Goal: Task Accomplishment & Management: Use online tool/utility

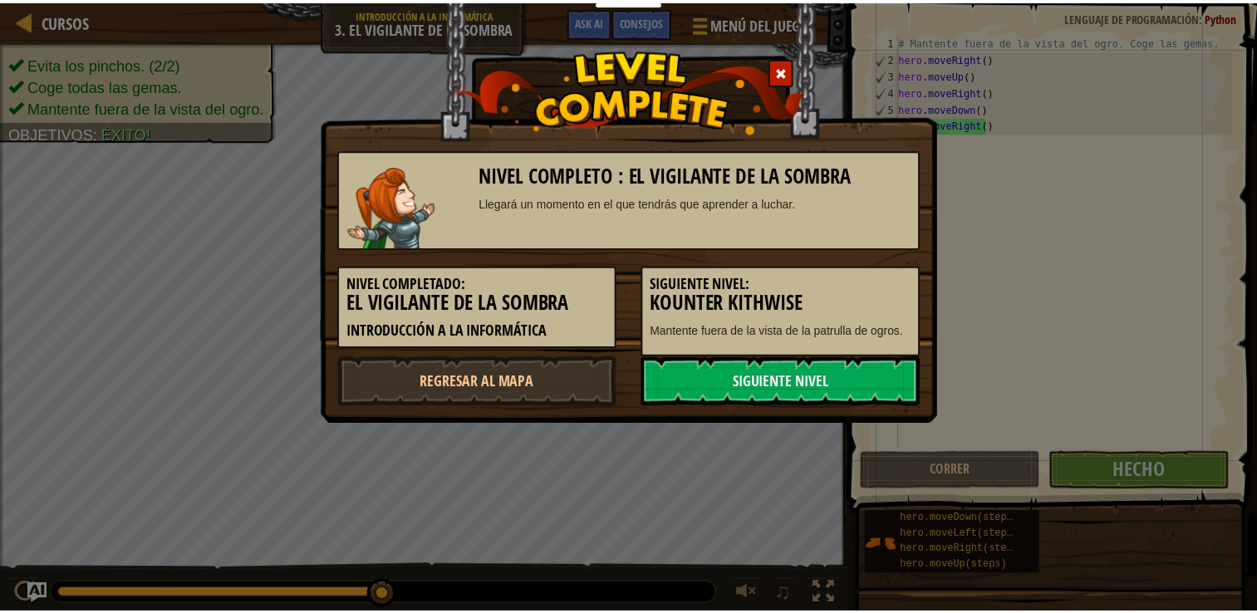
scroll to position [7, 0]
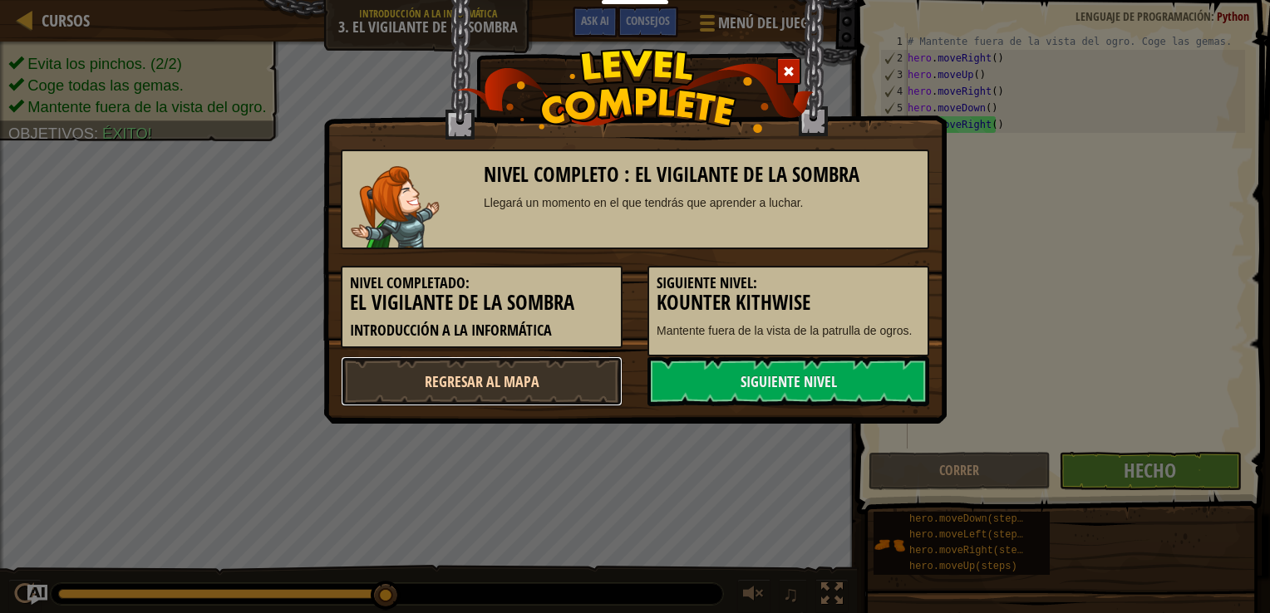
click at [421, 363] on link "Regresar al mapa" at bounding box center [482, 381] width 282 height 50
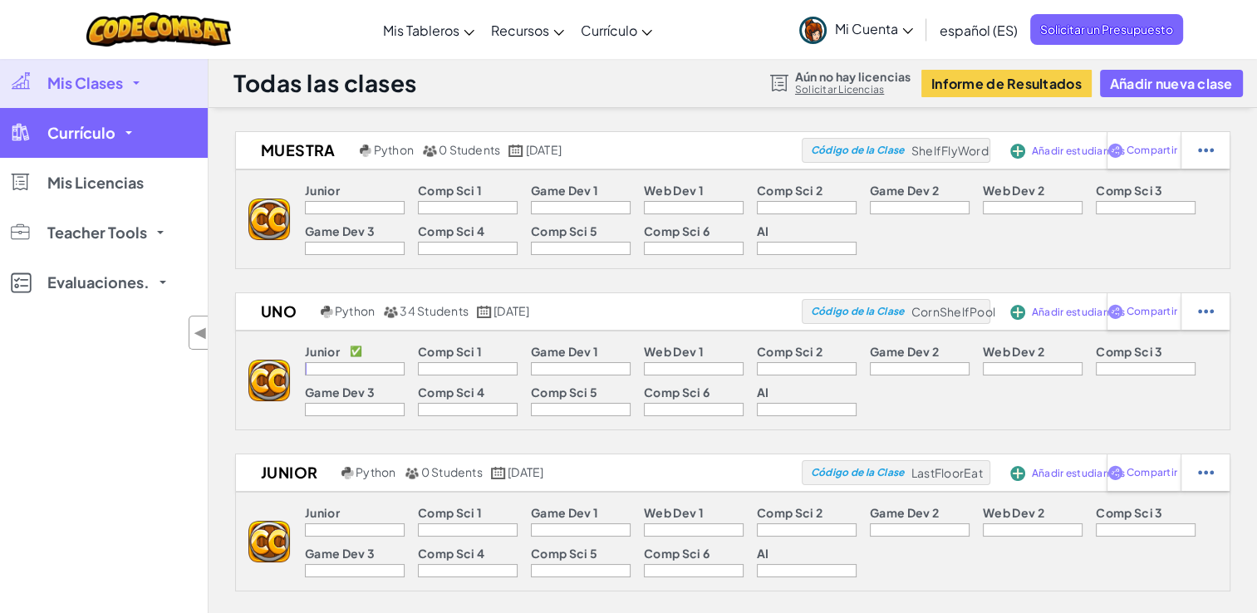
click at [110, 145] on link "Currículo" at bounding box center [104, 133] width 208 height 50
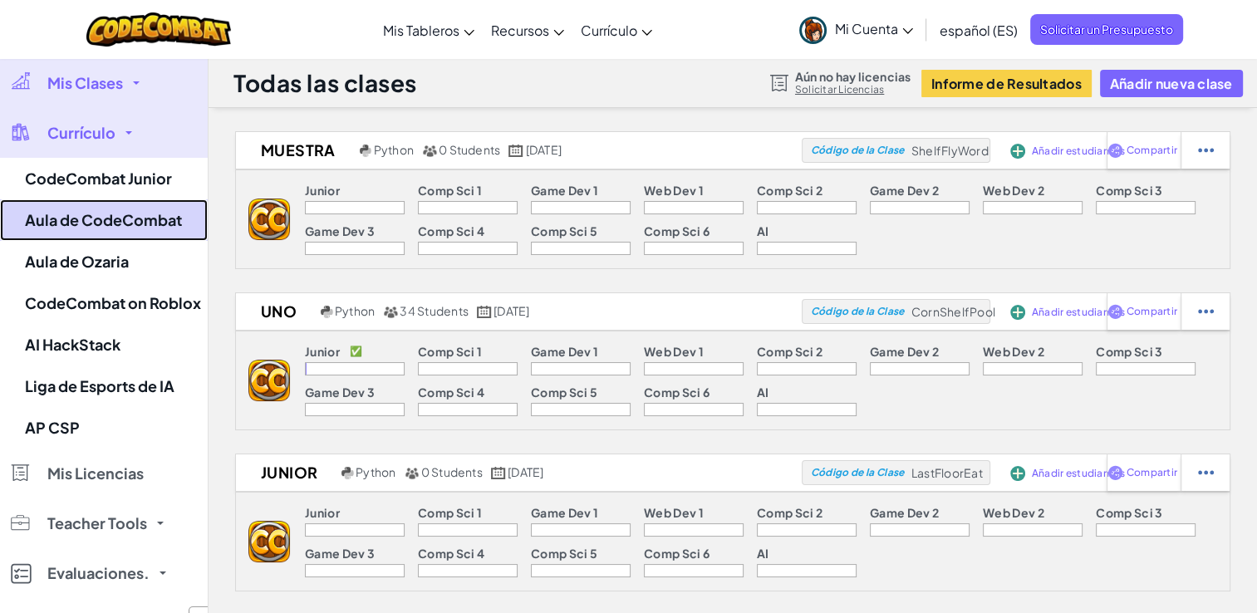
click at [156, 224] on link "Aula de CodeCombat" at bounding box center [104, 220] width 208 height 42
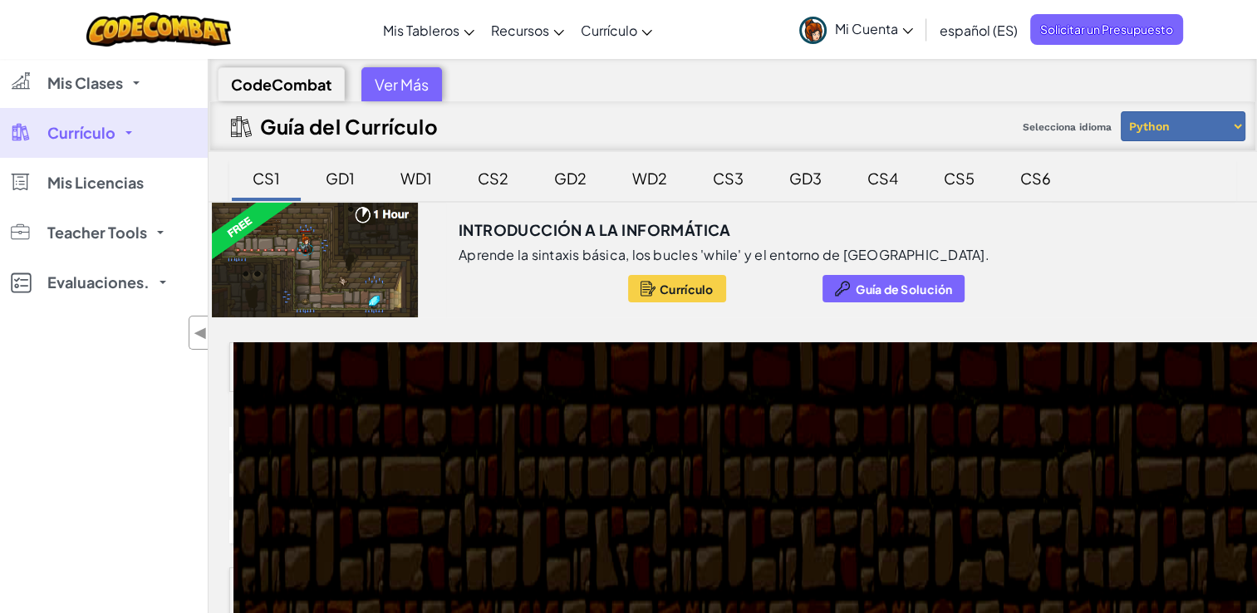
click at [362, 241] on div at bounding box center [315, 260] width 213 height 115
click at [660, 287] on span "Currículo" at bounding box center [686, 289] width 53 height 13
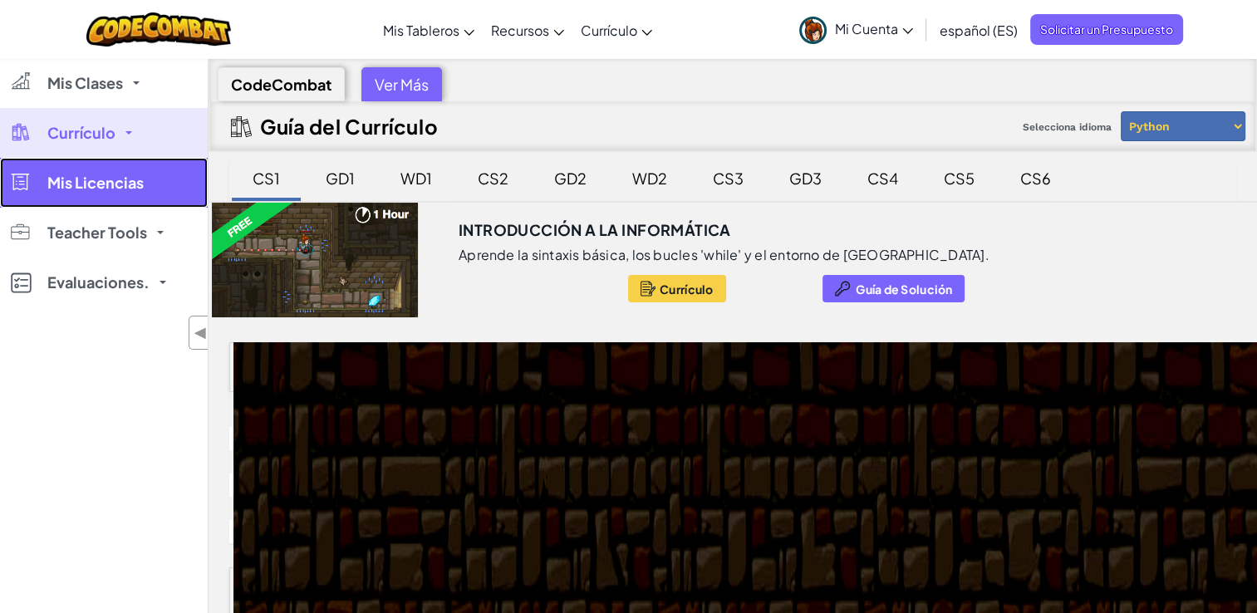
click at [53, 165] on link "Mis Licencias" at bounding box center [104, 183] width 208 height 50
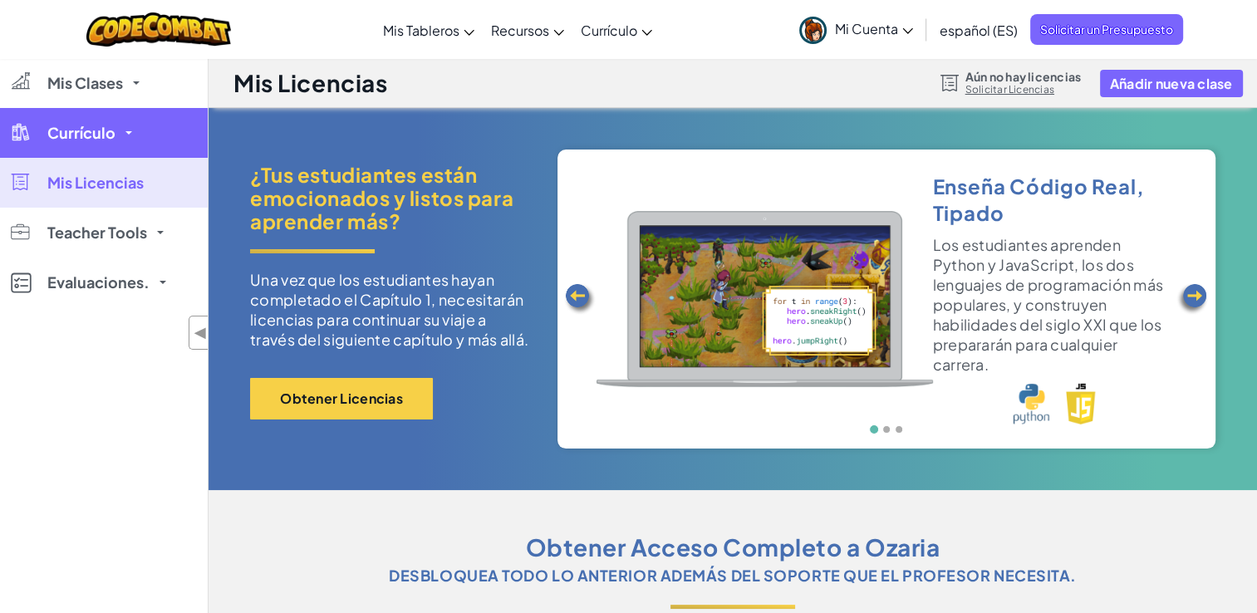
click at [58, 155] on link "Currículo" at bounding box center [104, 133] width 208 height 50
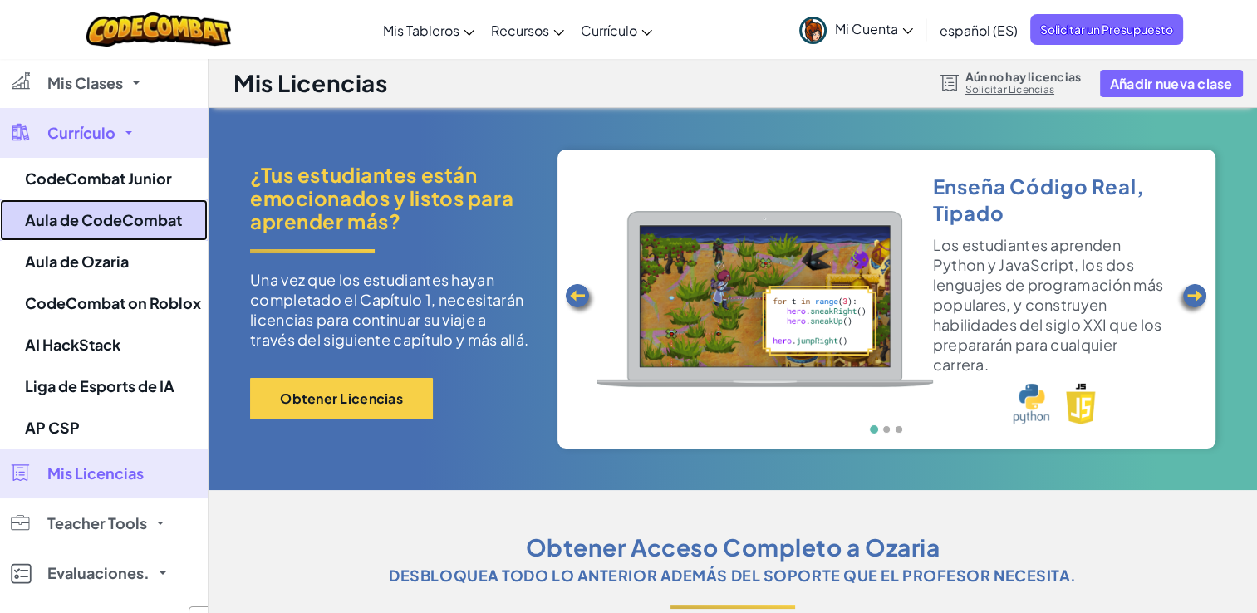
click at [106, 214] on link "Aula de CodeCombat" at bounding box center [104, 220] width 208 height 42
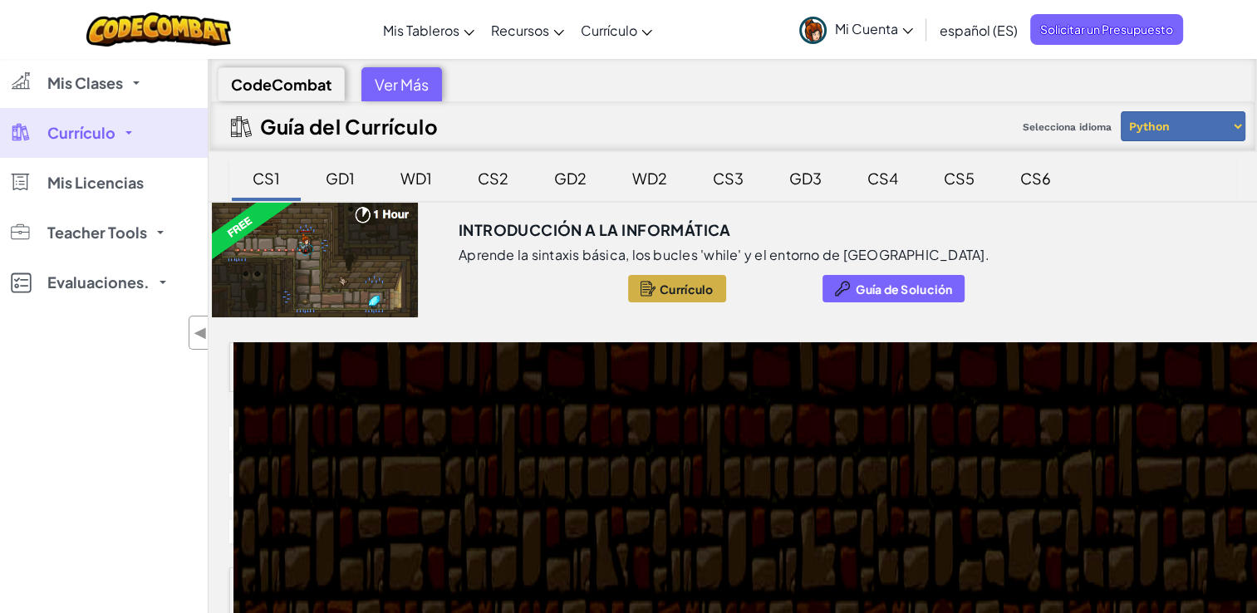
click at [648, 295] on button "Currículo" at bounding box center [676, 288] width 97 height 27
click at [856, 284] on span "Guía de Solución" at bounding box center [904, 289] width 96 height 13
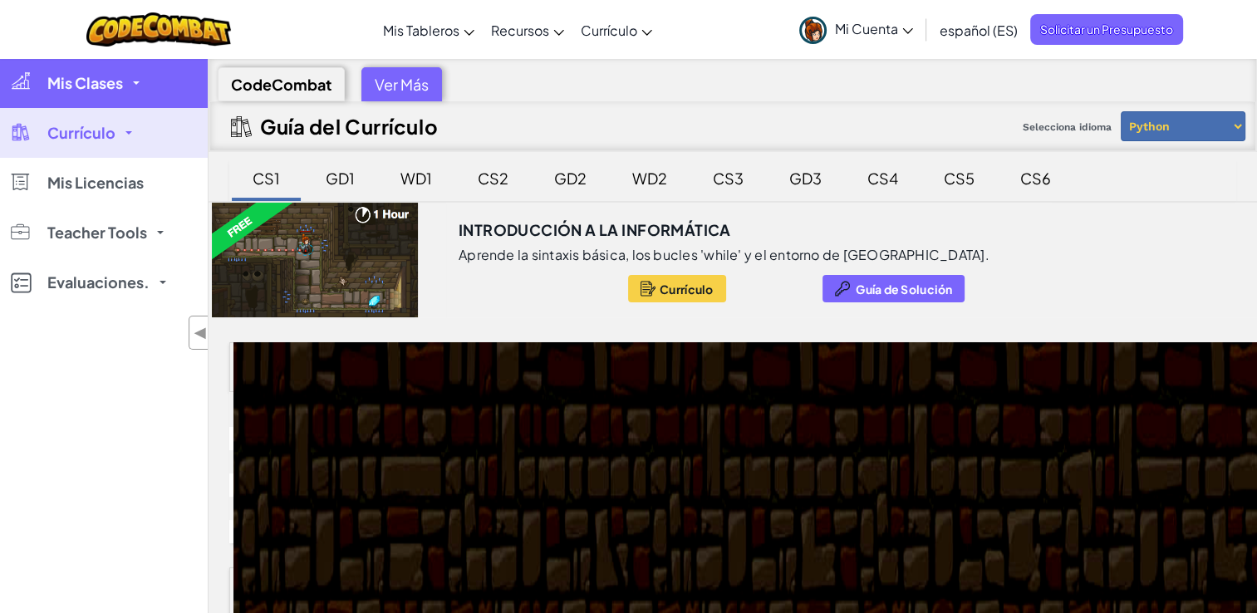
click at [101, 78] on span "Mis Clases" at bounding box center [85, 83] width 76 height 15
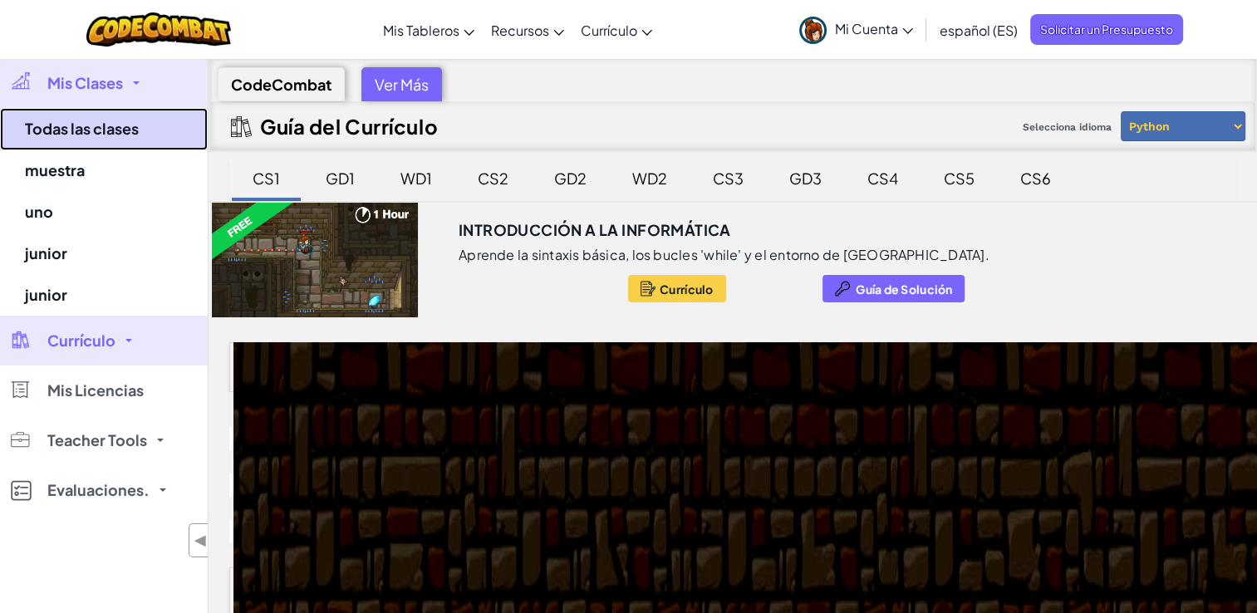
click at [104, 130] on link "Todas las clases" at bounding box center [104, 129] width 208 height 42
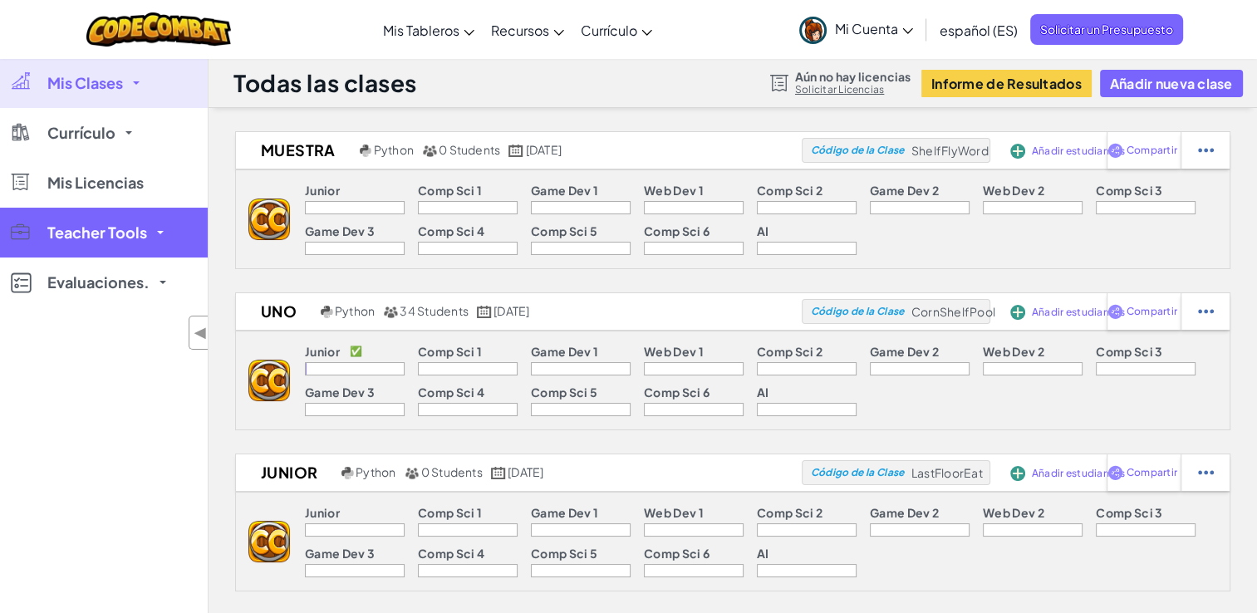
click at [118, 231] on span "Teacher Tools" at bounding box center [97, 232] width 100 height 15
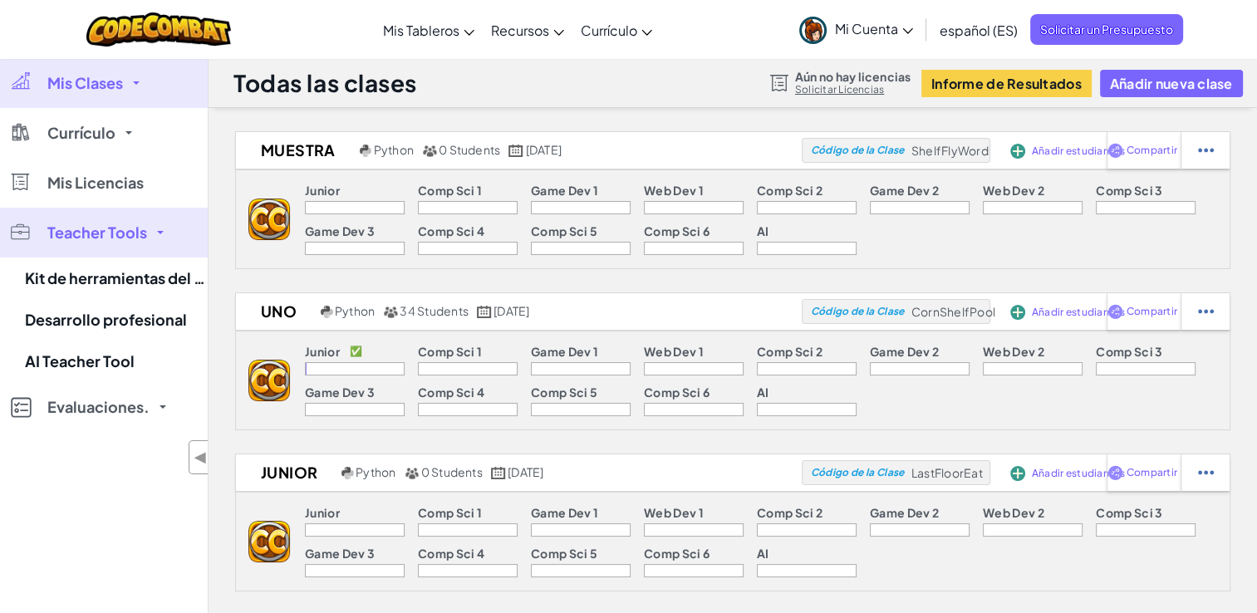
click at [118, 231] on span "Teacher Tools" at bounding box center [97, 232] width 100 height 15
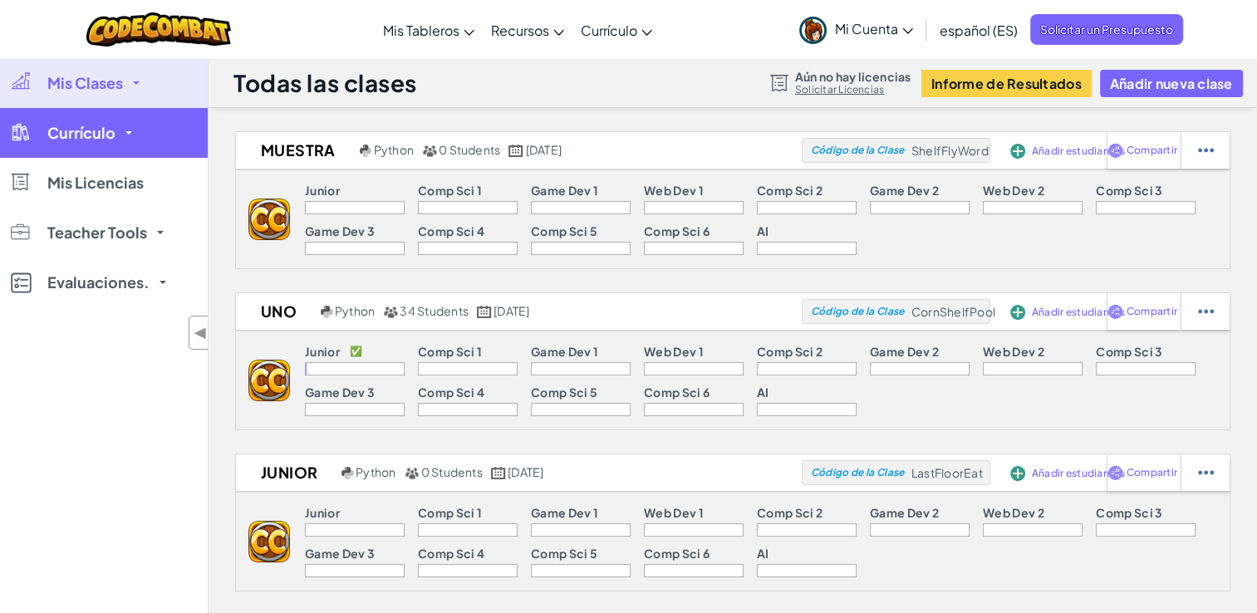
click at [123, 141] on link "Currículo" at bounding box center [104, 133] width 208 height 50
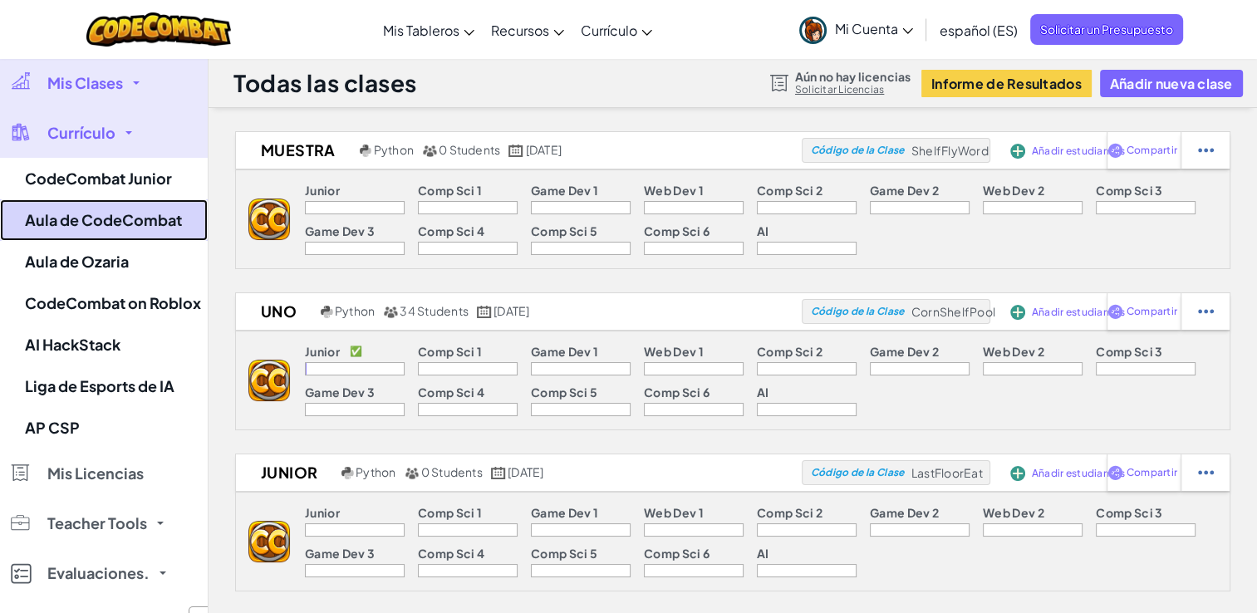
click at [133, 210] on link "Aula de CodeCombat" at bounding box center [104, 220] width 208 height 42
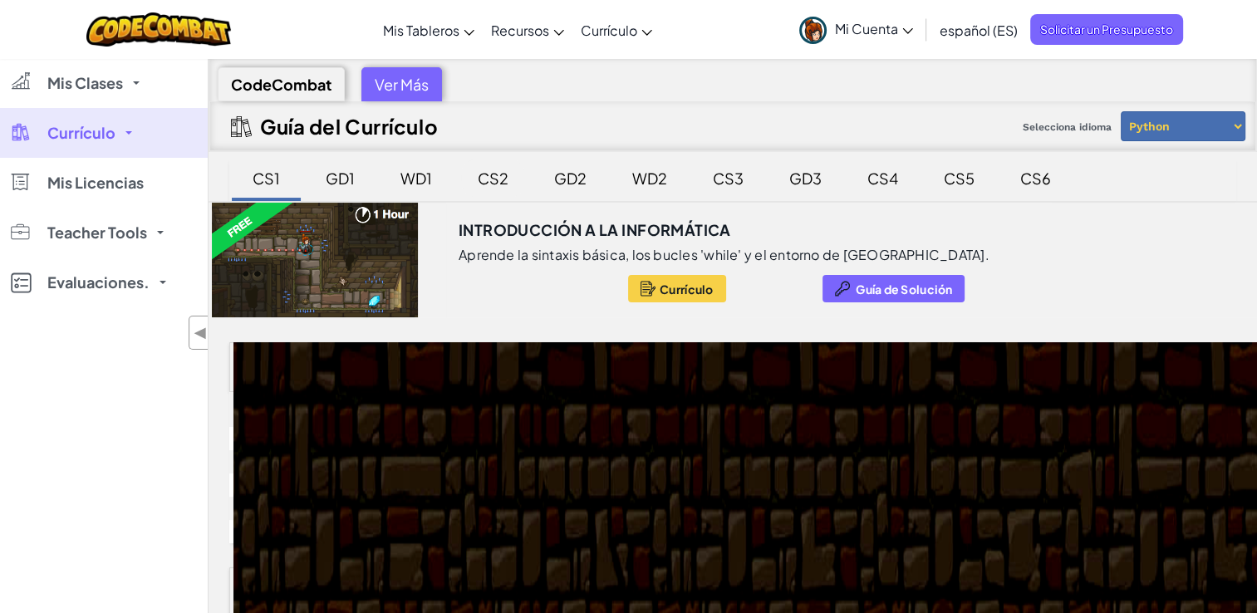
click at [505, 183] on div "CS2" at bounding box center [493, 178] width 64 height 39
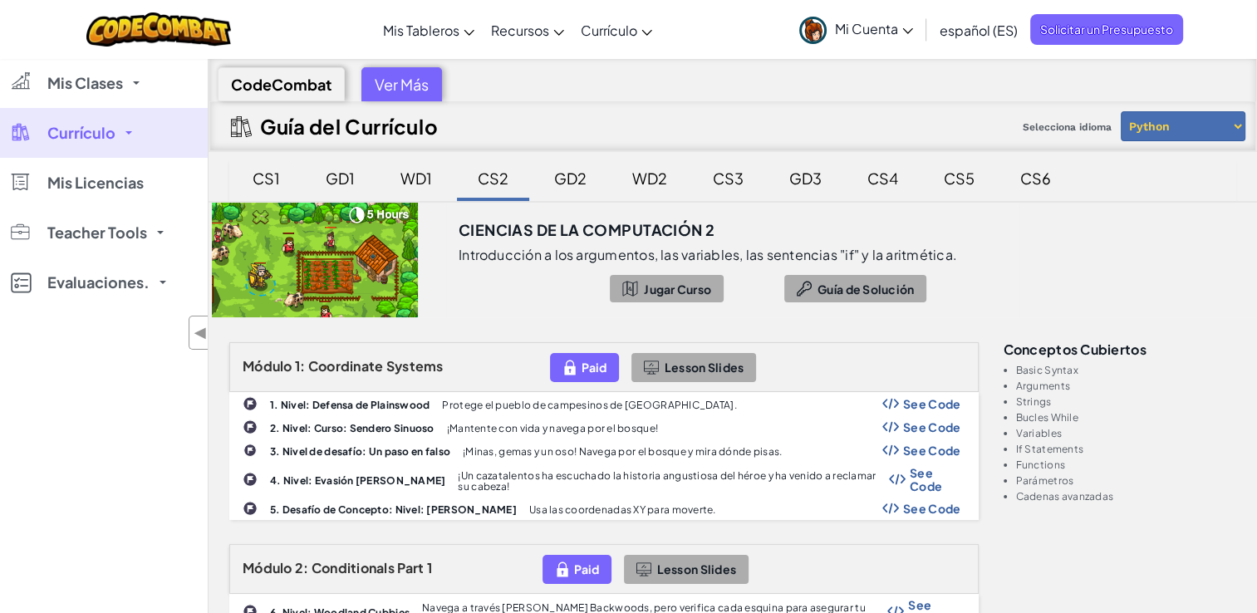
click at [283, 177] on div "CS1" at bounding box center [266, 178] width 61 height 39
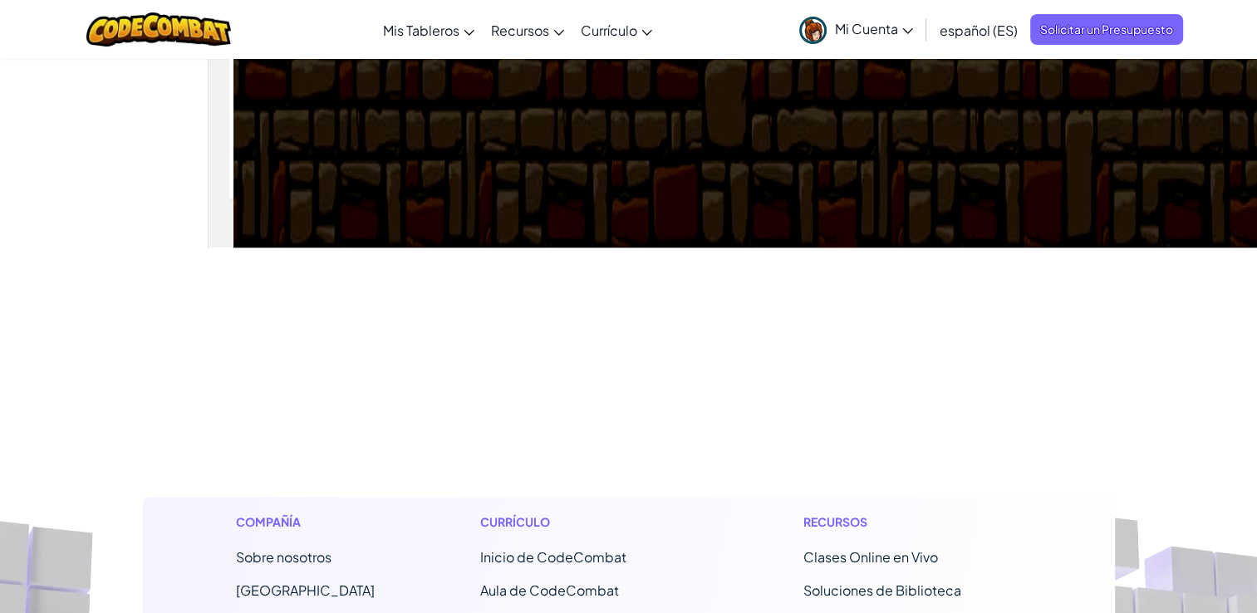
scroll to position [1246, 0]
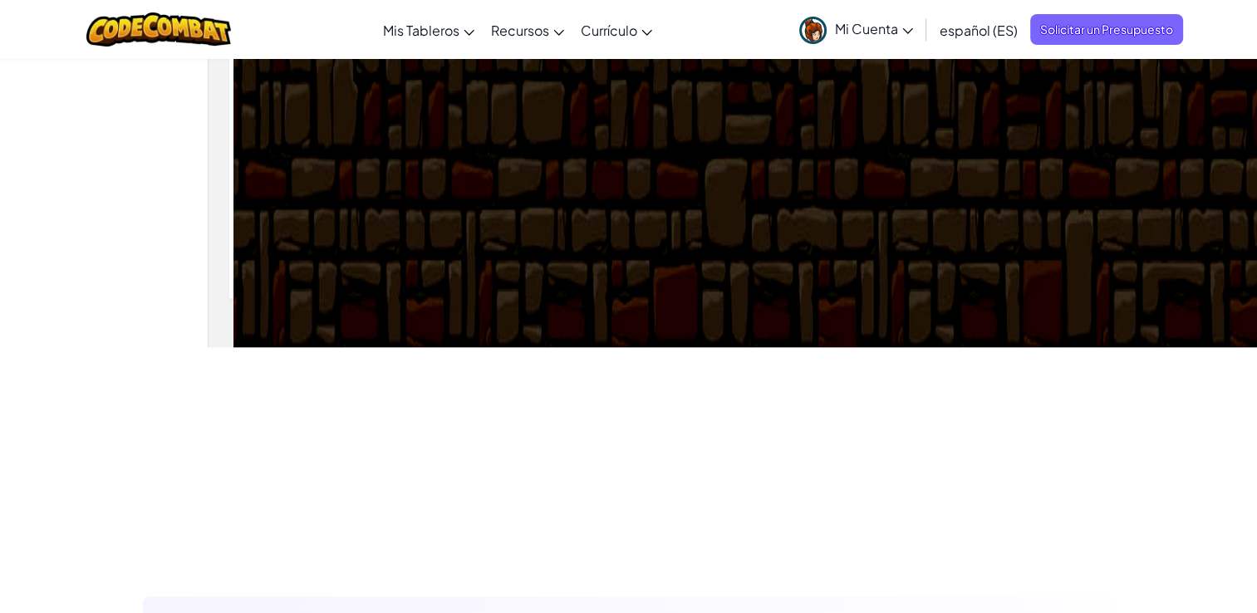
click at [898, 43] on link "Mi Cuenta" at bounding box center [856, 29] width 130 height 52
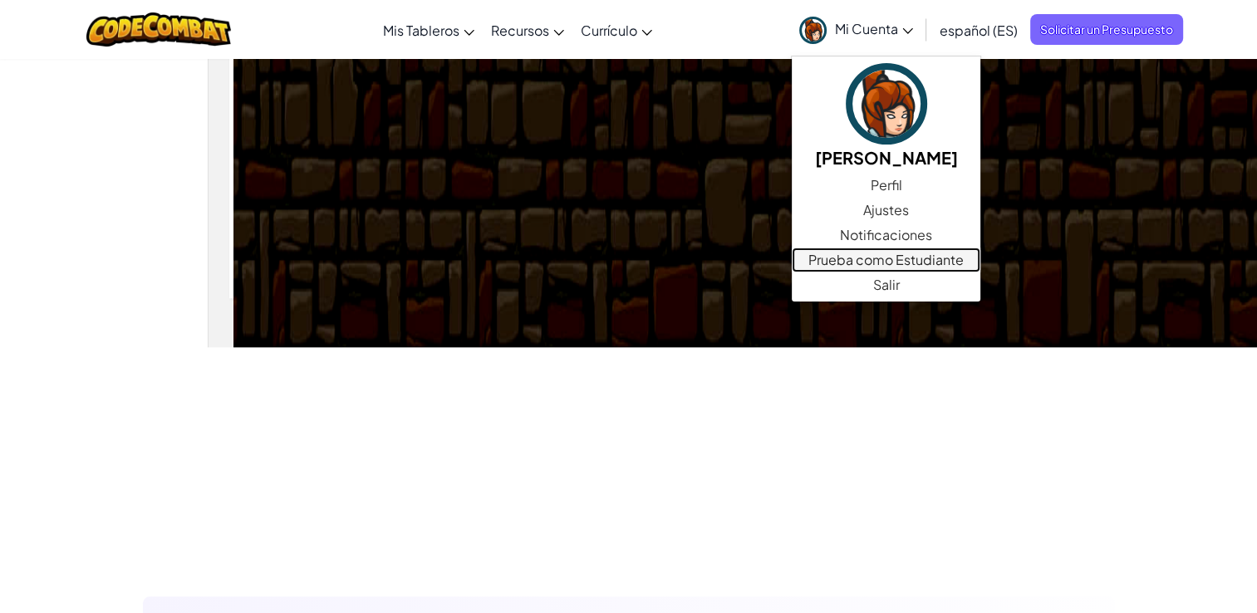
click at [872, 257] on link "Prueba como Estudiante" at bounding box center [886, 260] width 189 height 25
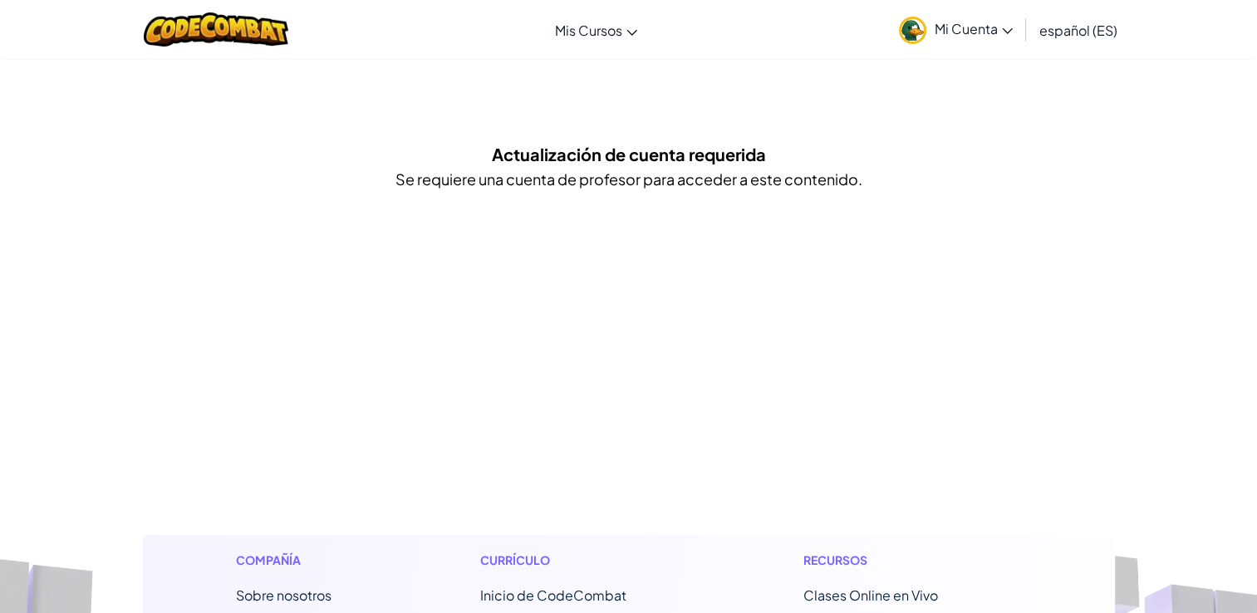
click at [601, 216] on div "Cambiar modo de navegación Mis Cursos Aula de CodeCombat Aula de Ozaria Liga de…" at bounding box center [628, 603] width 1257 height 1206
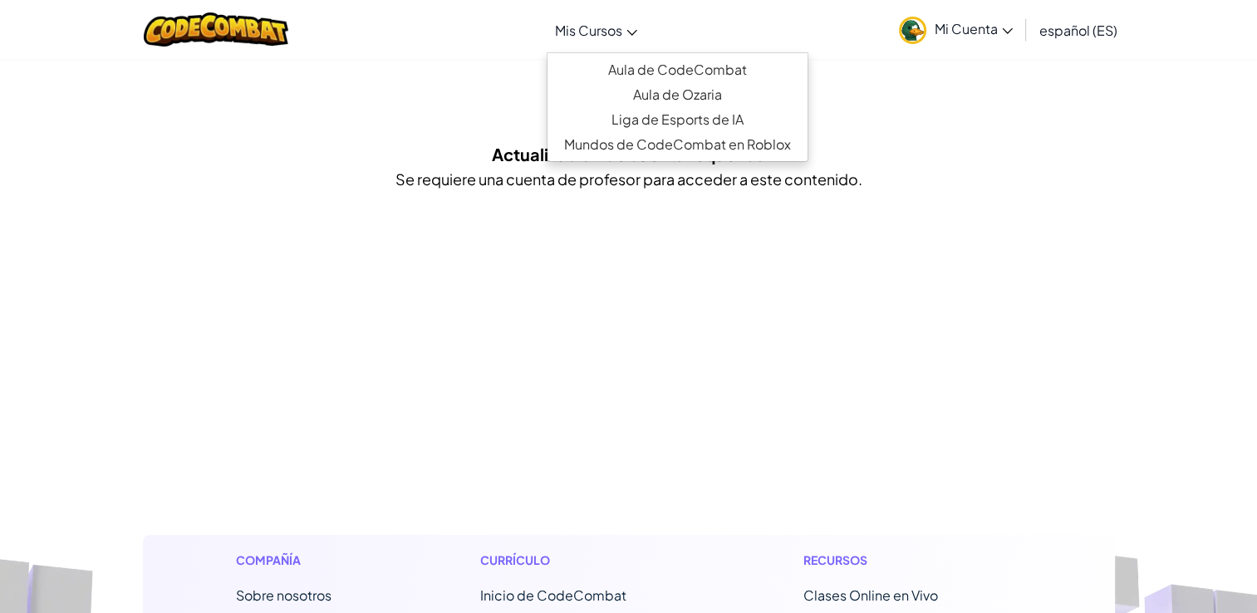
click at [595, 32] on span "Mis Cursos" at bounding box center [588, 30] width 67 height 17
click at [630, 72] on link "Aula de CodeCombat" at bounding box center [678, 69] width 260 height 25
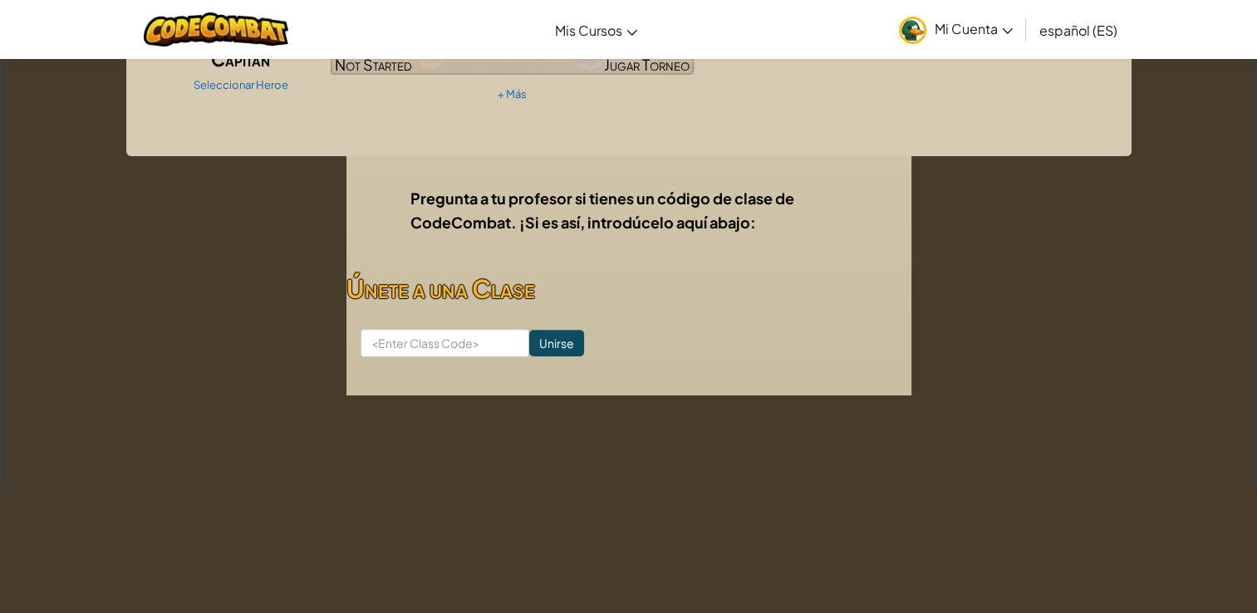
scroll to position [249, 0]
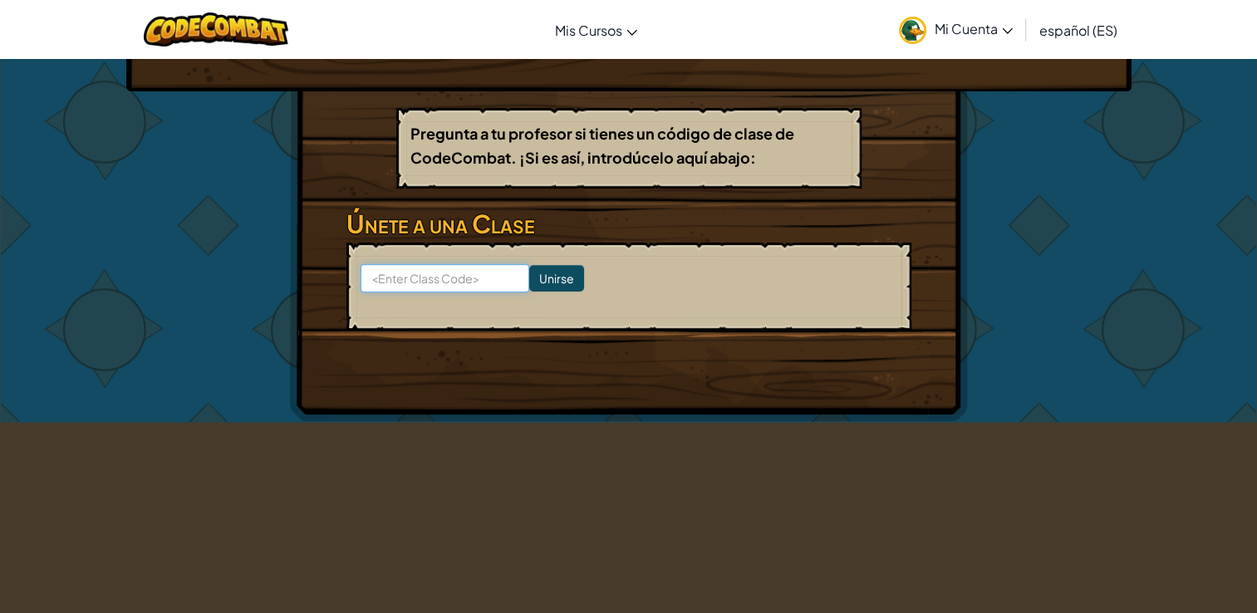
click at [472, 277] on input at bounding box center [445, 278] width 169 height 28
type input "ShelfFlyWord"
click at [532, 281] on input "Unirse" at bounding box center [556, 278] width 55 height 27
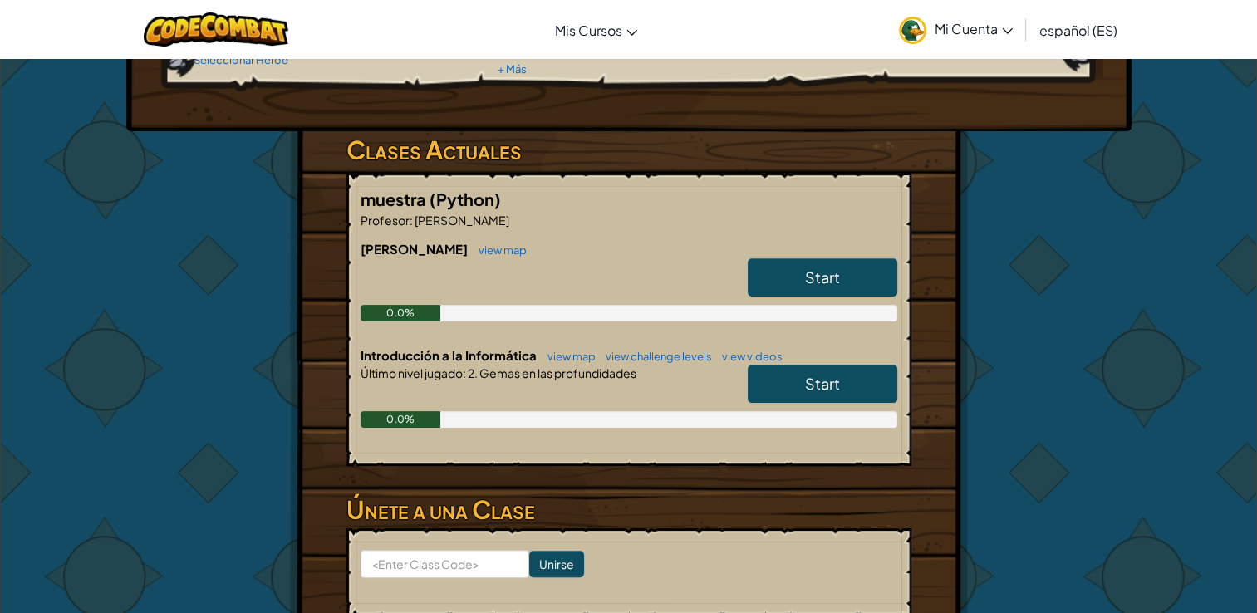
scroll to position [249, 0]
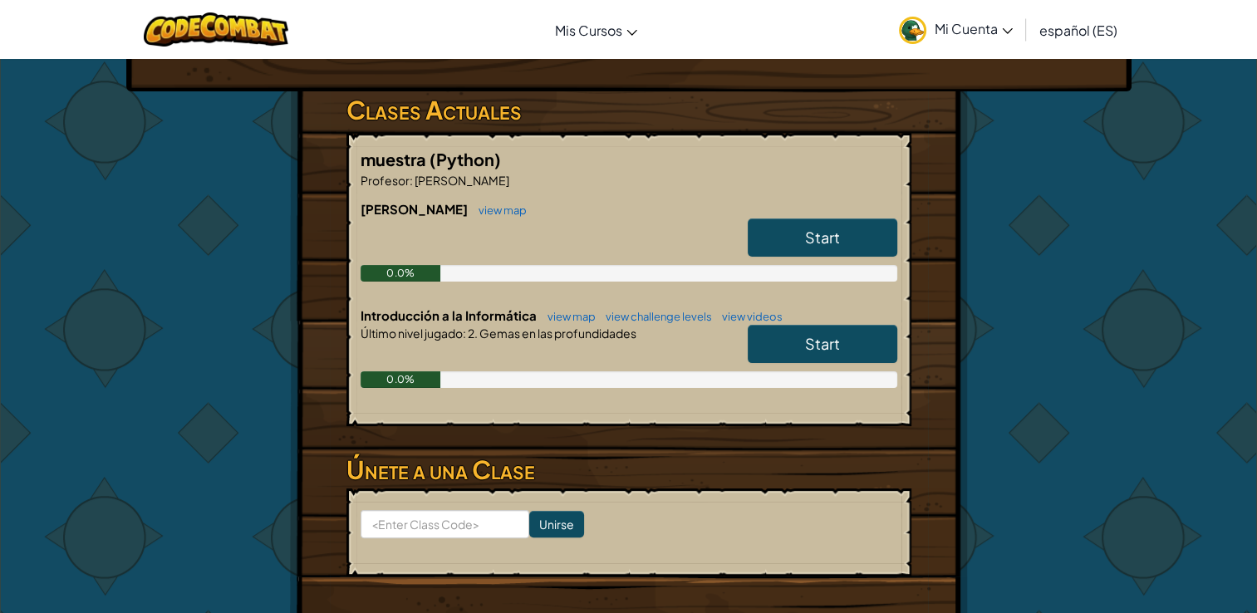
click at [815, 244] on span "Start" at bounding box center [822, 237] width 35 height 19
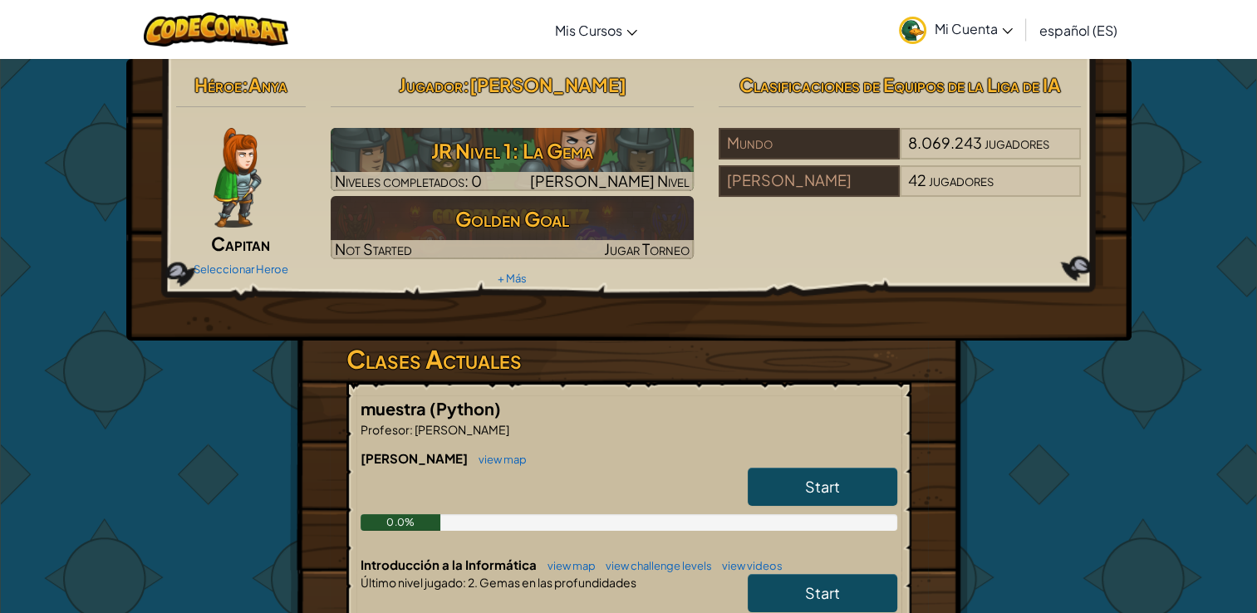
select select "es-ES"
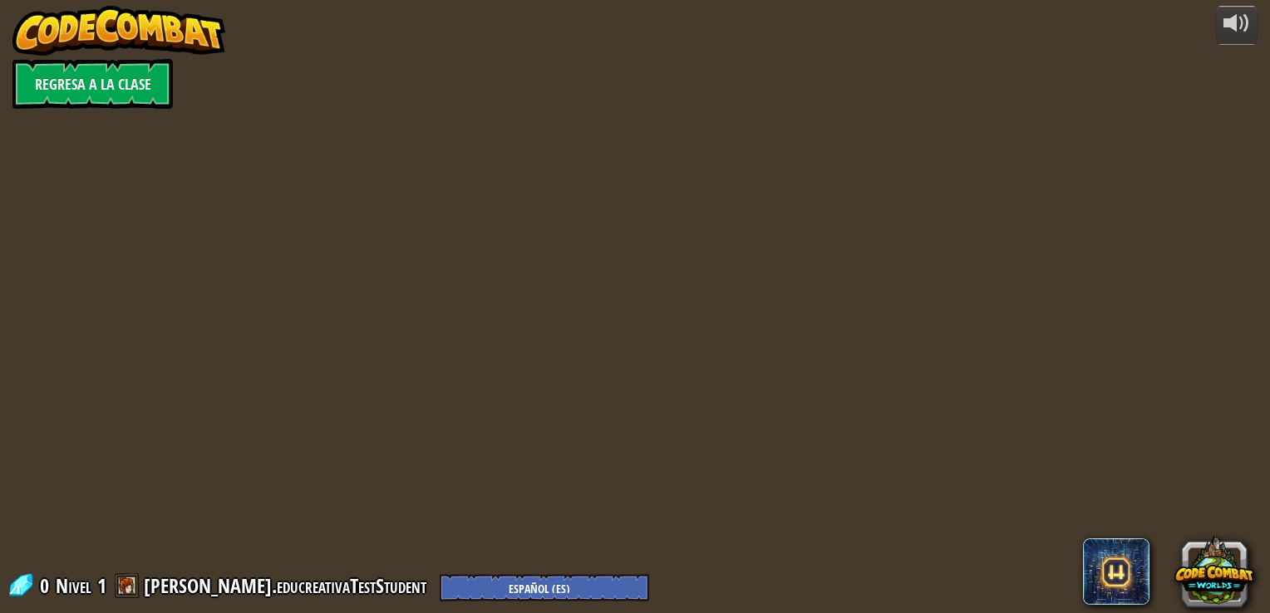
select select "es-ES"
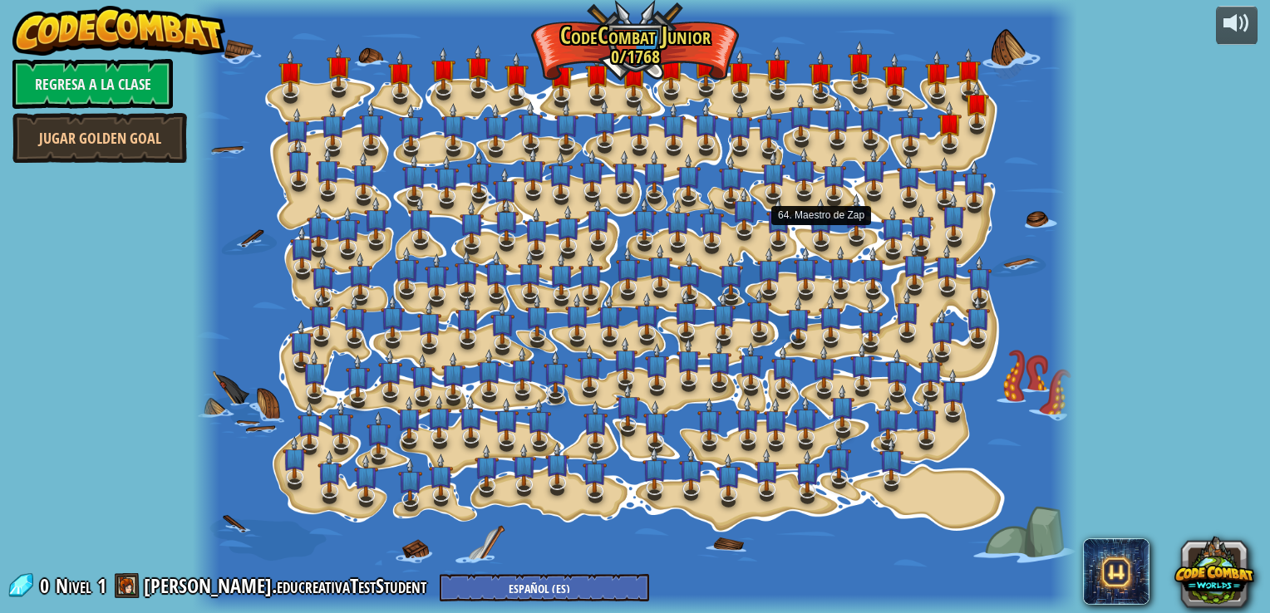
select select "es-ES"
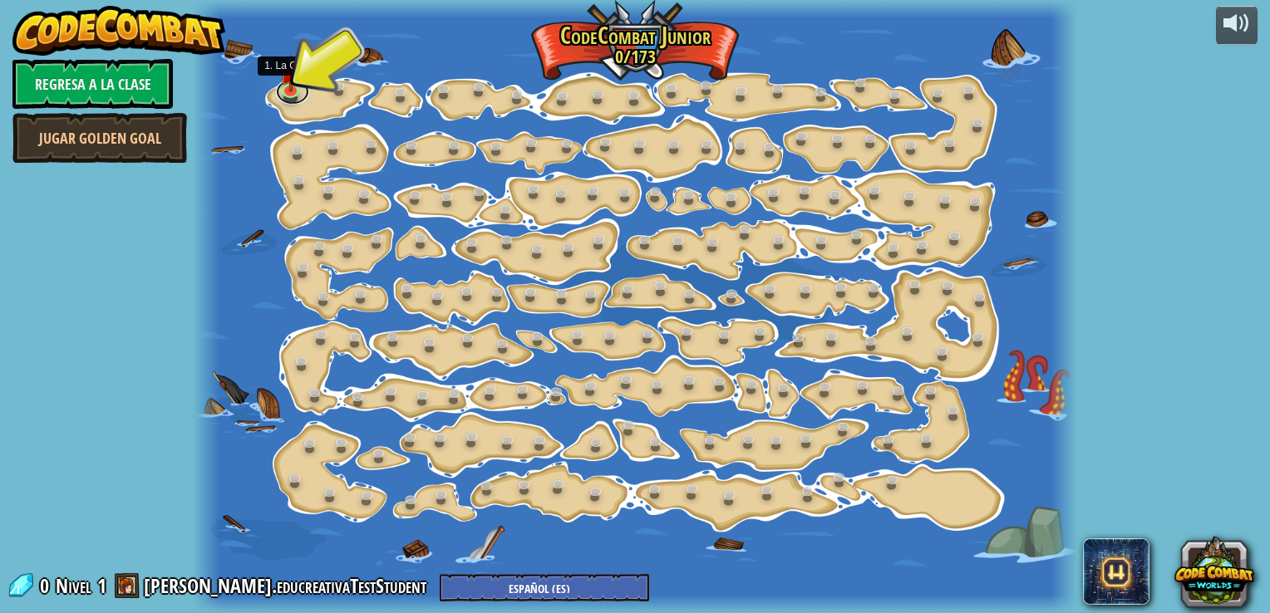
click at [292, 102] on link at bounding box center [292, 92] width 33 height 25
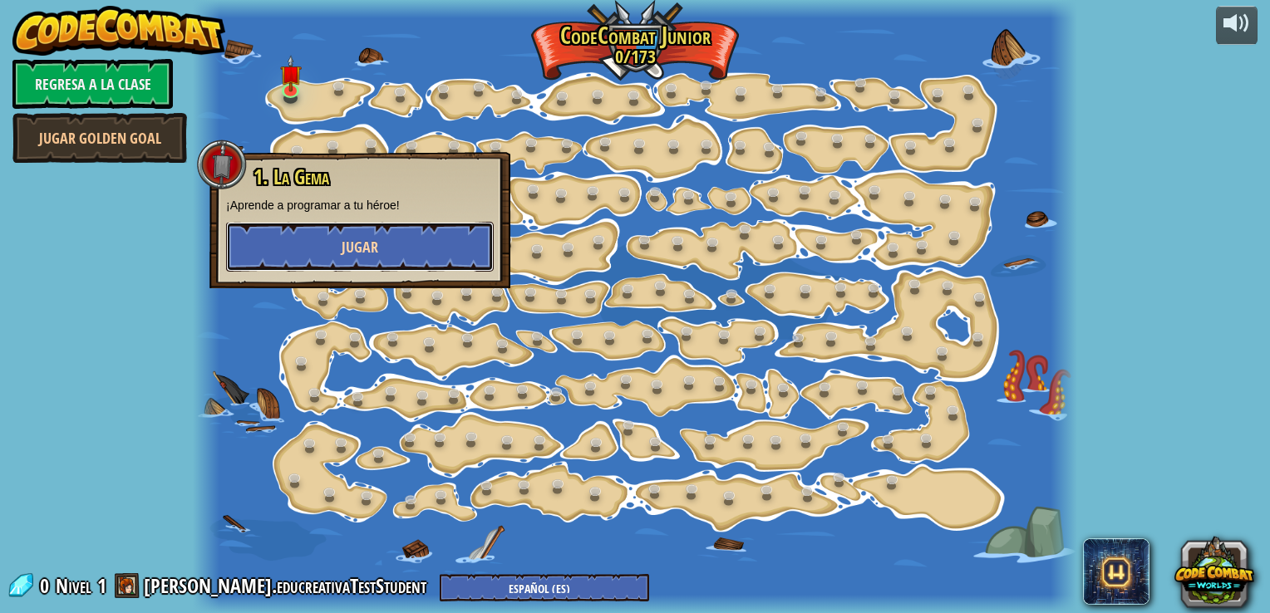
click at [405, 245] on button "Jugar" at bounding box center [360, 247] width 268 height 50
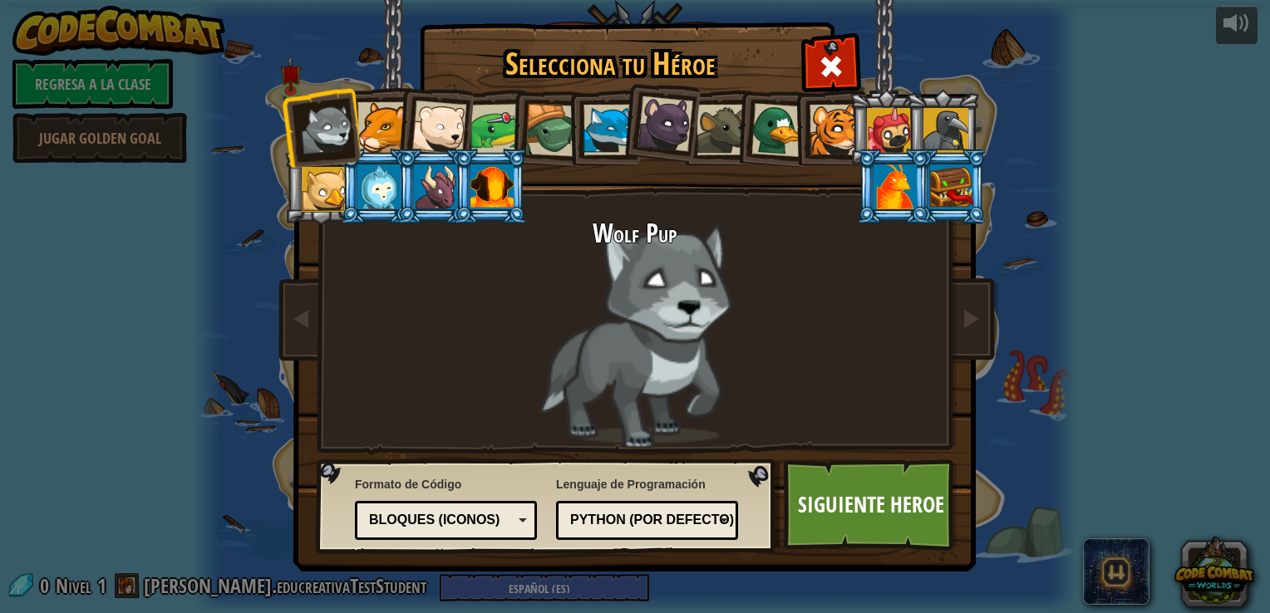
click at [784, 144] on div at bounding box center [778, 130] width 54 height 54
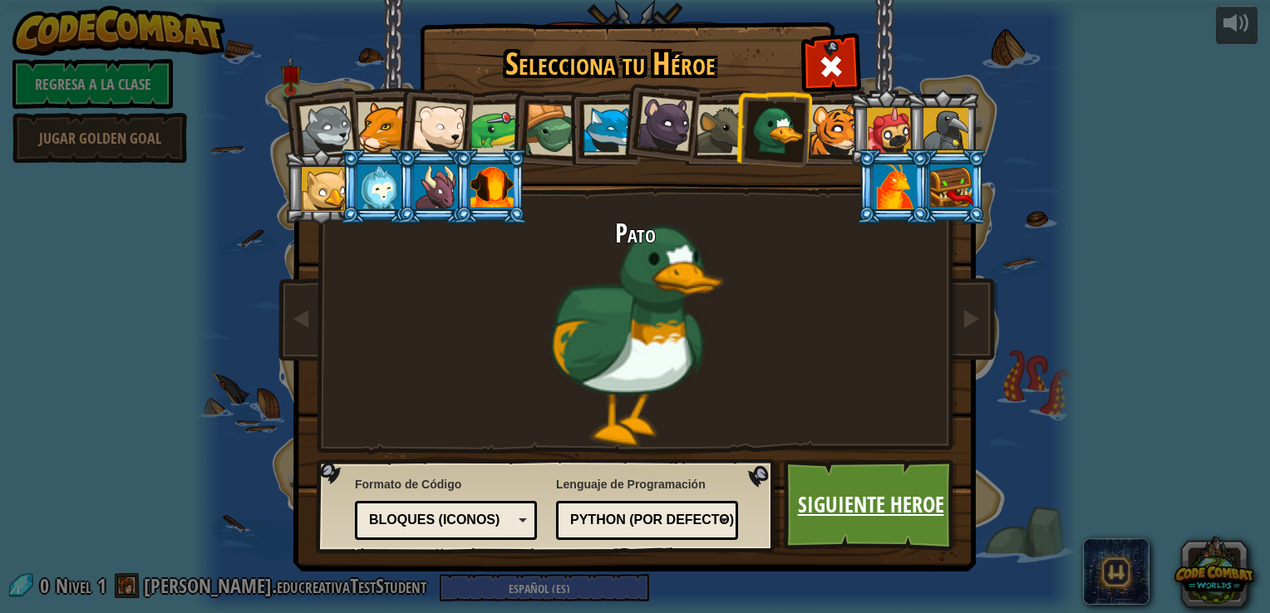
click at [814, 514] on link "Siguiente Heroe" at bounding box center [871, 504] width 174 height 91
